Goal: Task Accomplishment & Management: Manage account settings

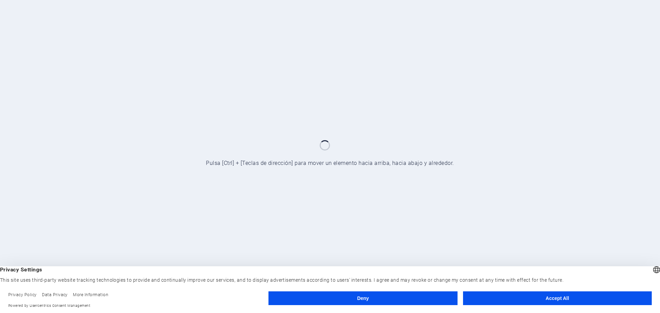
drag, startPoint x: 0, startPoint y: 0, endPoint x: 320, endPoint y: 229, distance: 393.6
click at [321, 229] on div at bounding box center [330, 156] width 660 height 313
click at [563, 299] on button "Accept All" at bounding box center [557, 298] width 189 height 14
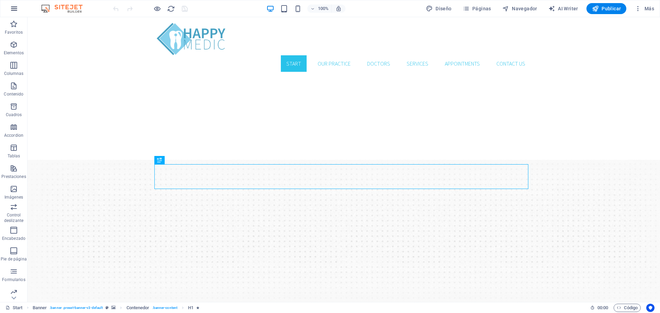
click at [14, 10] on icon "button" at bounding box center [14, 8] width 8 height 8
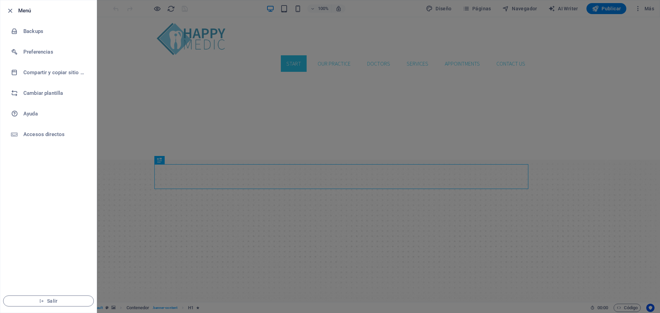
click at [118, 147] on div at bounding box center [330, 156] width 660 height 313
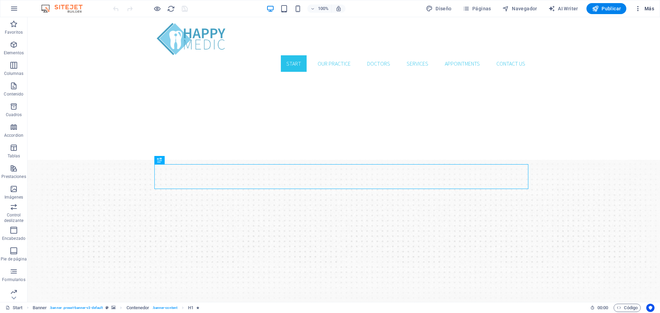
click at [647, 7] on span "Más" at bounding box center [644, 8] width 20 height 7
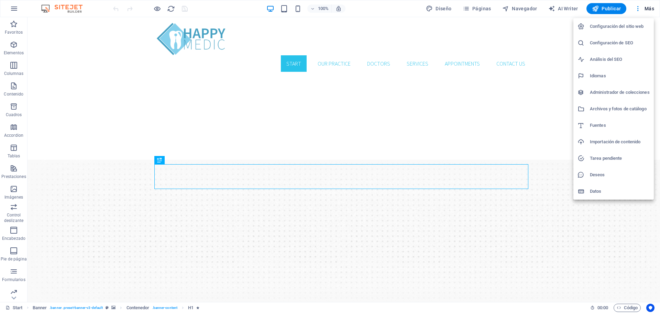
click at [571, 9] on div at bounding box center [330, 156] width 660 height 313
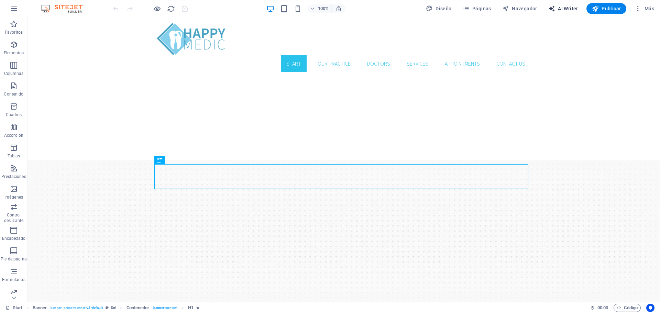
click at [562, 7] on span "AI Writer" at bounding box center [563, 8] width 30 height 7
select select "English"
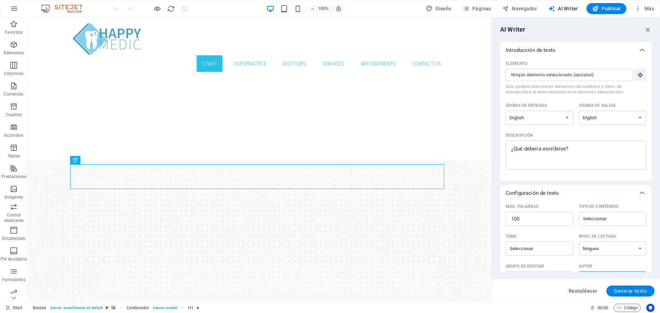
scroll to position [84, 0]
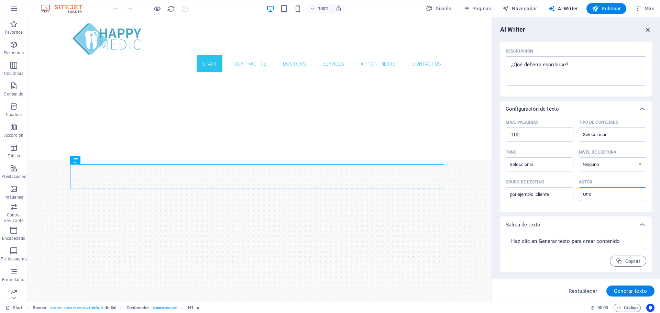
click at [647, 30] on icon "button" at bounding box center [648, 30] width 8 height 8
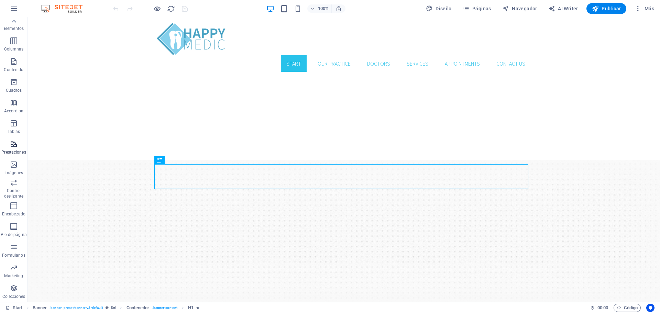
scroll to position [0, 0]
click at [14, 7] on icon "button" at bounding box center [14, 8] width 8 height 8
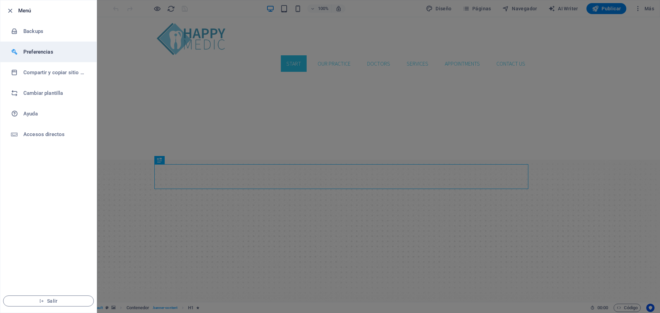
click at [39, 53] on h6 "Preferencias" at bounding box center [55, 52] width 64 height 8
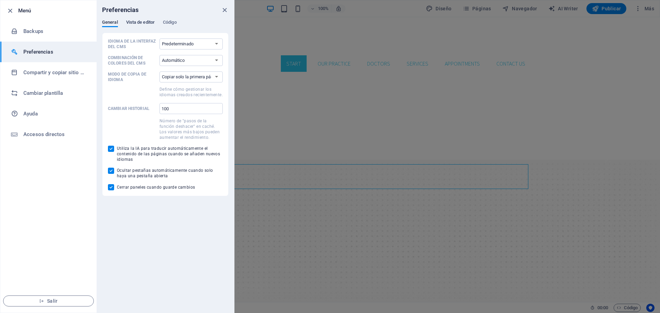
click at [144, 20] on span "Vista de editor" at bounding box center [140, 23] width 29 height 10
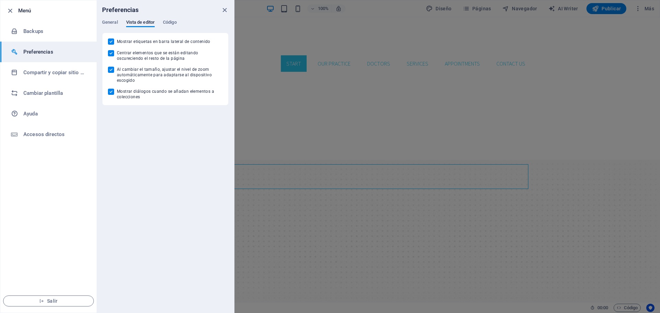
drag, startPoint x: 167, startPoint y: 21, endPoint x: 155, endPoint y: 27, distance: 12.9
click at [167, 25] on span "Código" at bounding box center [170, 23] width 14 height 10
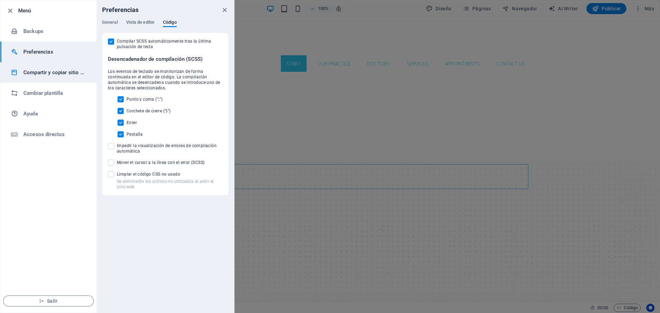
click at [89, 78] on li "Compartir y copiar sitio web" at bounding box center [48, 72] width 96 height 21
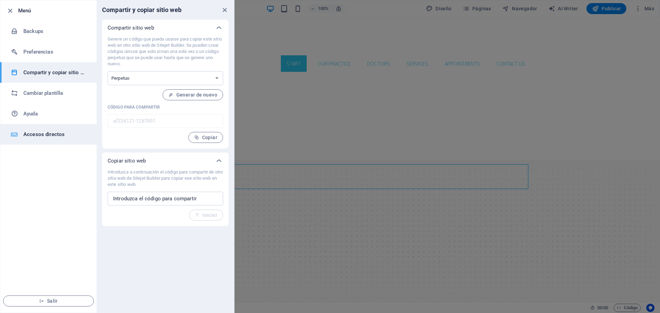
click at [54, 136] on h6 "Accesos directos" at bounding box center [55, 134] width 64 height 8
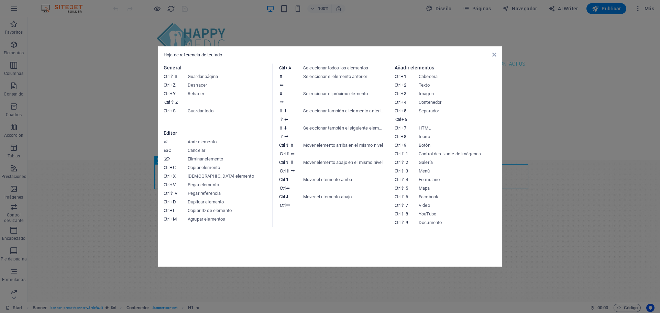
click at [610, 181] on aside "Hoja de referencia de teclado General Ctrl ⇧ S Guardar página Ctrl Z Deshacer C…" at bounding box center [330, 156] width 660 height 313
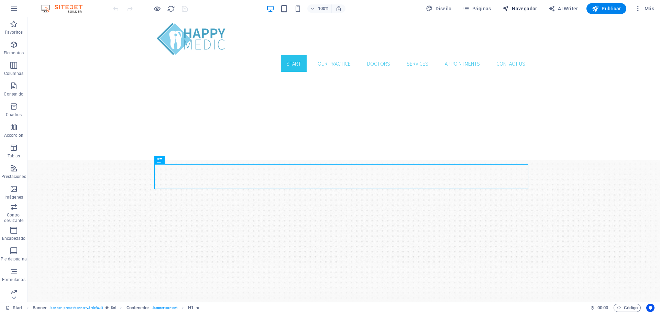
click at [534, 8] on span "Navegador" at bounding box center [519, 8] width 35 height 7
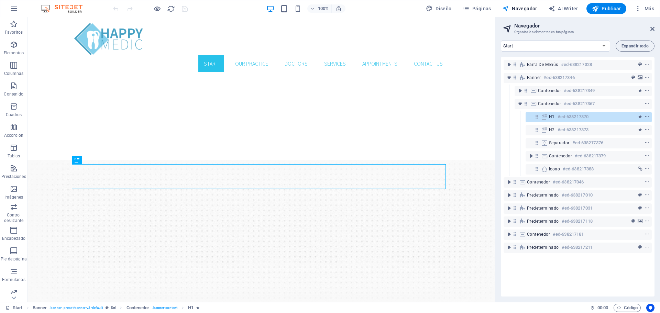
drag, startPoint x: 620, startPoint y: 4, endPoint x: 639, endPoint y: 16, distance: 22.0
click at [653, 26] on icon at bounding box center [652, 28] width 4 height 5
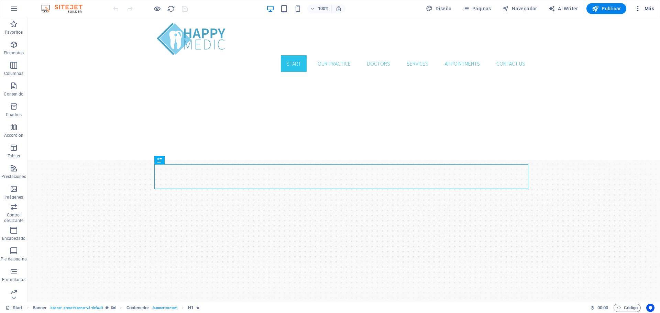
click at [640, 10] on icon "button" at bounding box center [637, 8] width 7 height 7
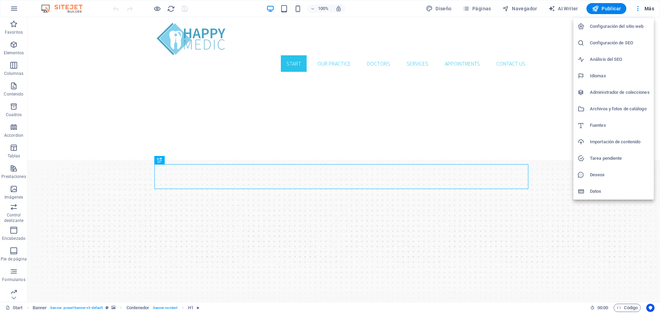
click at [623, 26] on h6 "Configuración del sitio web" at bounding box center [620, 26] width 60 height 8
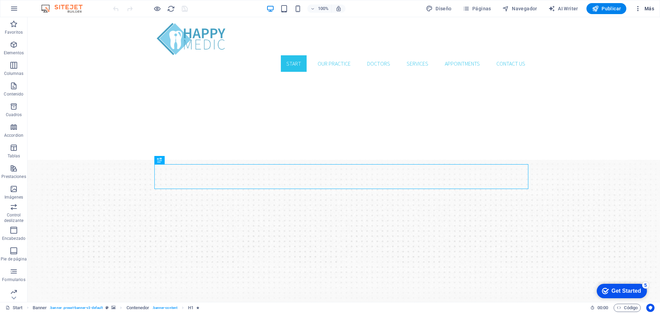
click at [640, 4] on button "Más" at bounding box center [644, 8] width 25 height 11
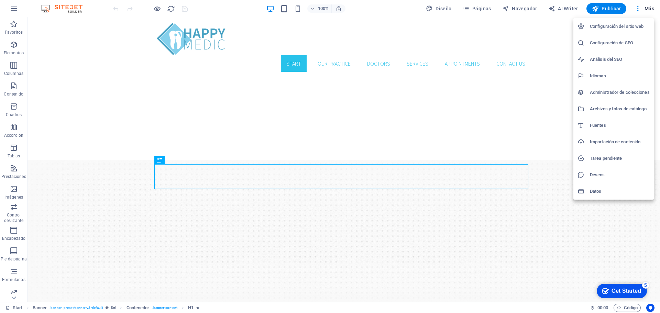
click at [635, 22] on li "Configuración del sitio web" at bounding box center [613, 26] width 80 height 16
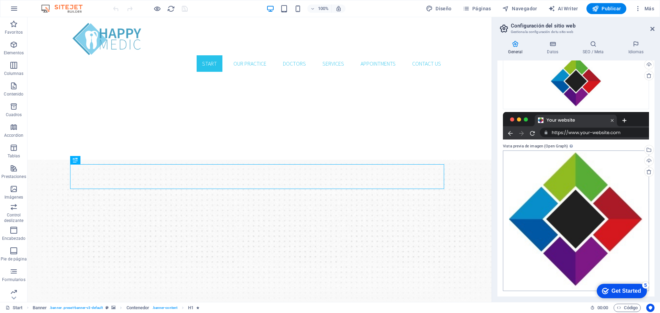
scroll to position [86, 0]
click at [646, 6] on span "Más" at bounding box center [644, 8] width 20 height 7
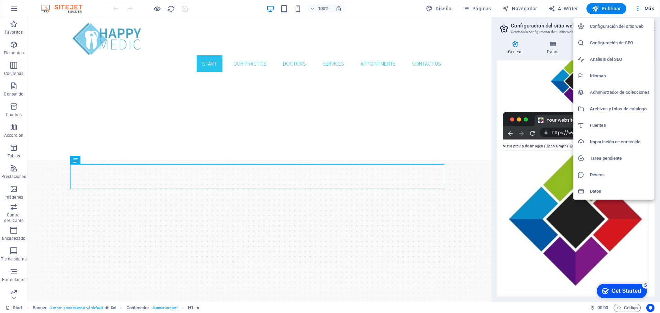
click at [619, 93] on h6 "Administrador de colecciones" at bounding box center [620, 92] width 60 height 8
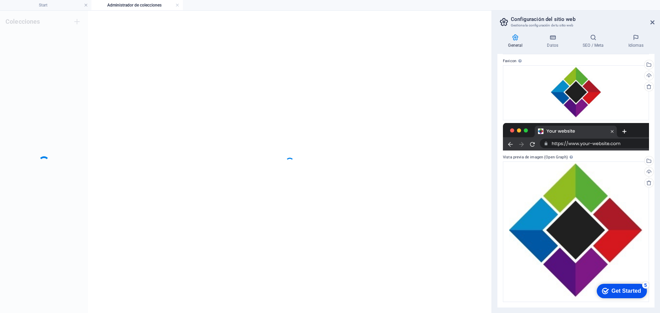
scroll to position [68, 0]
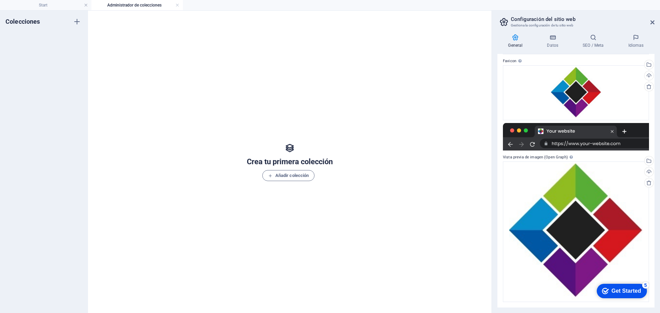
click at [649, 22] on header "Configuración del sitio web Gestiona la configuración de tu sitio web" at bounding box center [577, 20] width 156 height 18
click at [599, 40] on icon at bounding box center [593, 37] width 43 height 7
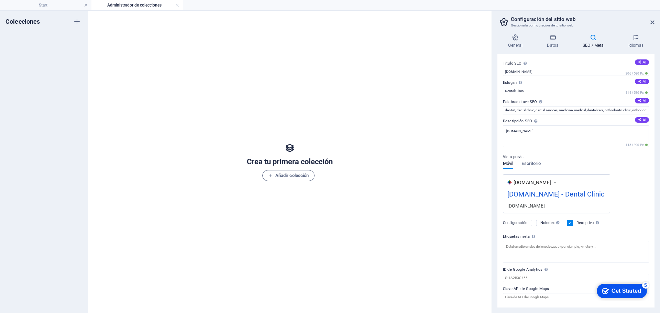
scroll to position [0, 0]
click at [652, 23] on icon at bounding box center [652, 22] width 4 height 5
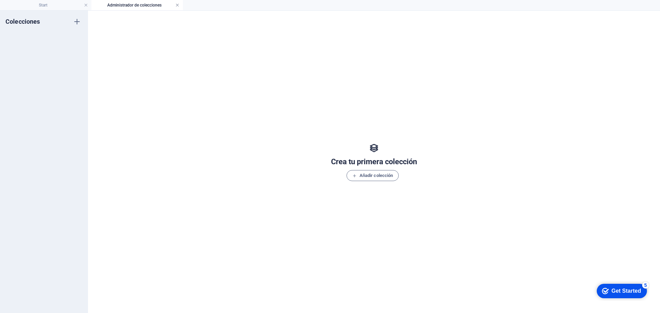
click at [178, 5] on link at bounding box center [177, 5] width 4 height 7
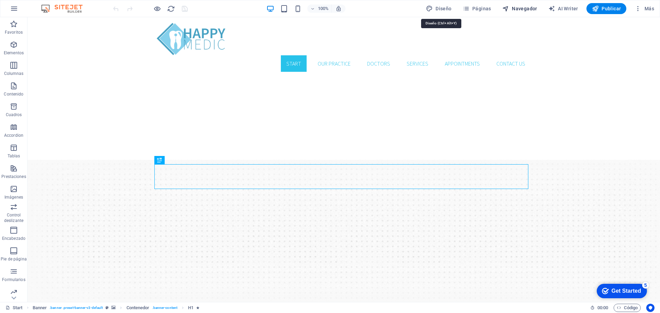
drag, startPoint x: 448, startPoint y: 4, endPoint x: 523, endPoint y: 6, distance: 74.2
click at [449, 4] on button "Diseño" at bounding box center [438, 8] width 31 height 11
select select "rem"
select select "300"
select select "px"
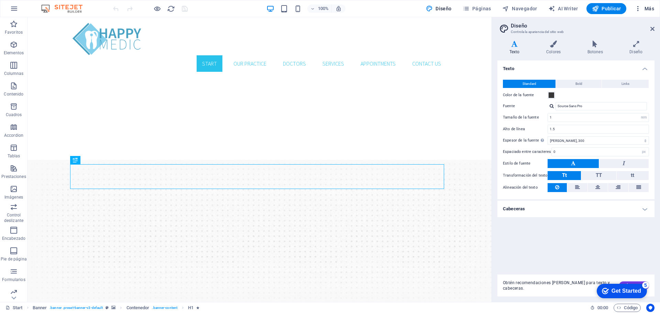
click at [648, 5] on span "Más" at bounding box center [644, 8] width 20 height 7
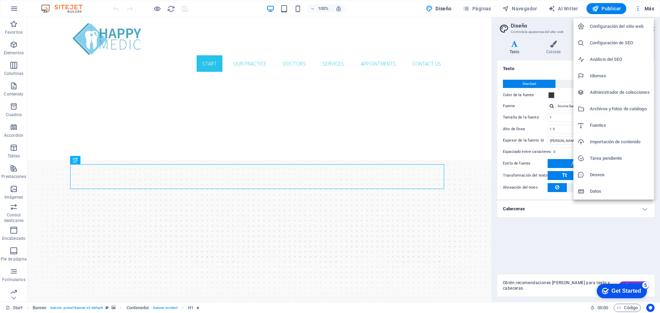
click at [607, 189] on h6 "Datos" at bounding box center [620, 191] width 60 height 8
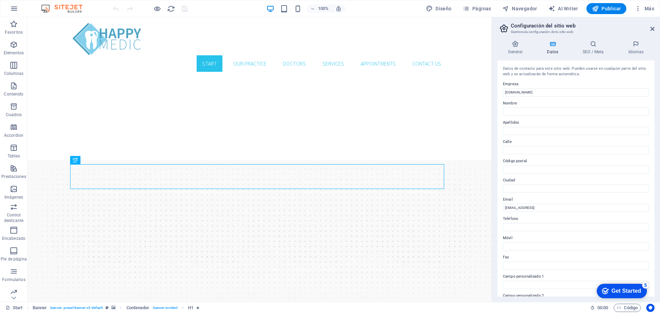
scroll to position [94, 0]
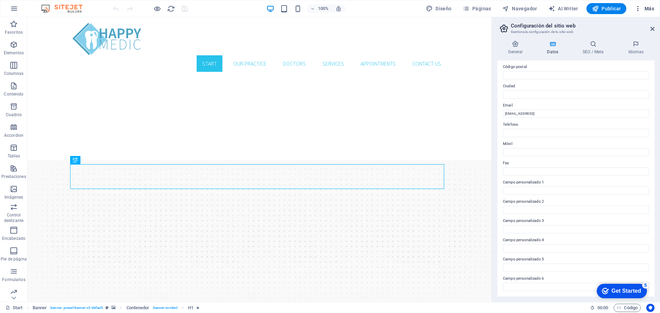
click at [651, 11] on span "Más" at bounding box center [644, 8] width 20 height 7
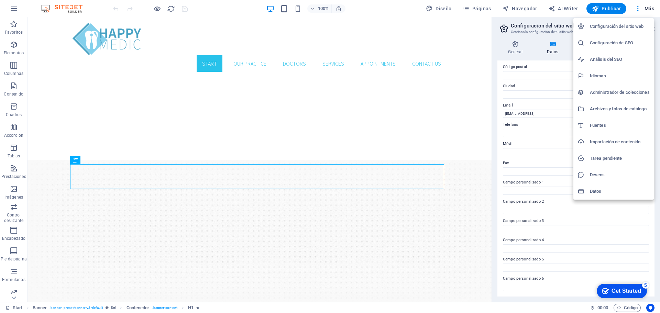
click at [612, 141] on h6 "Importación de contenido" at bounding box center [620, 142] width 60 height 8
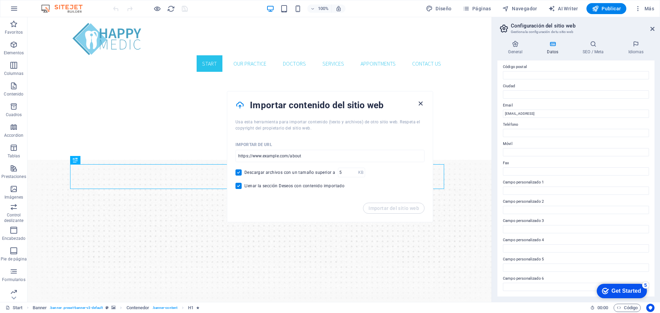
click at [419, 105] on icon "button" at bounding box center [420, 104] width 8 height 8
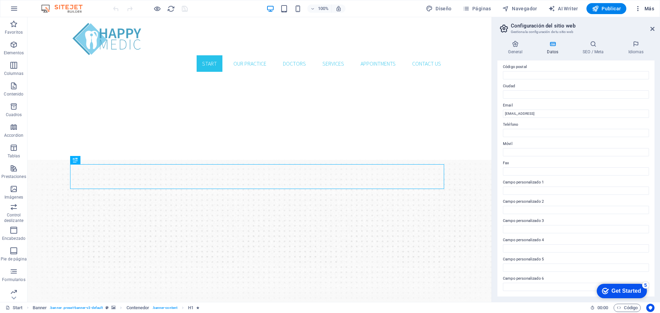
click at [651, 8] on span "Más" at bounding box center [644, 8] width 20 height 7
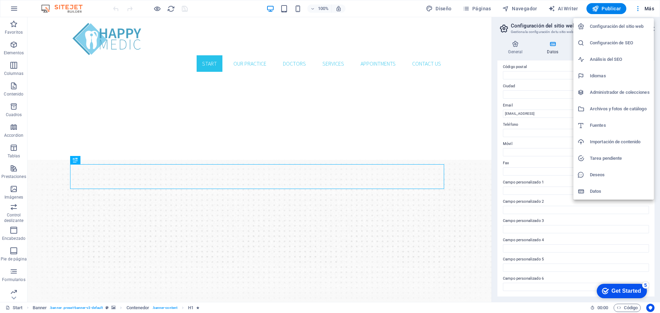
click at [597, 141] on h6 "Importación de contenido" at bounding box center [620, 142] width 60 height 8
